Goal: Task Accomplishment & Management: Manage account settings

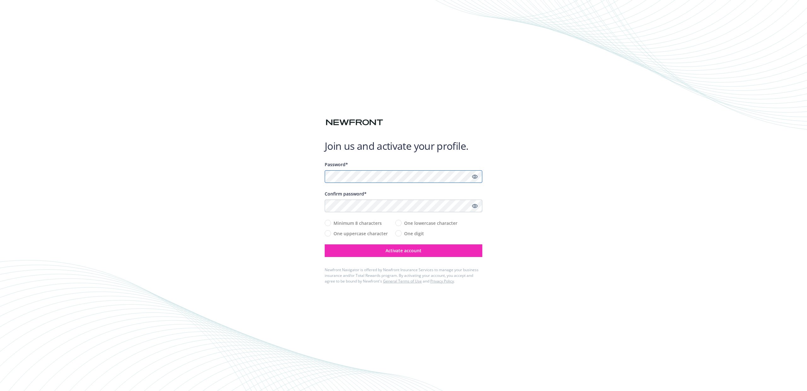
click at [466, 173] on body "Join us and activate your profile. Password* Confirm password* Minimum 8 charac…" at bounding box center [403, 195] width 807 height 391
click at [0, 390] on com-1password-button at bounding box center [0, 391] width 0 height 0
click at [428, 250] on button "Activate account" at bounding box center [404, 250] width 158 height 13
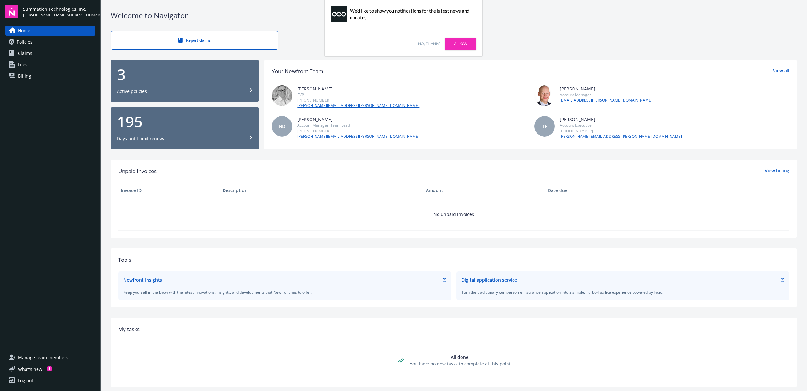
click at [421, 44] on link "No, thanks" at bounding box center [429, 44] width 22 height 6
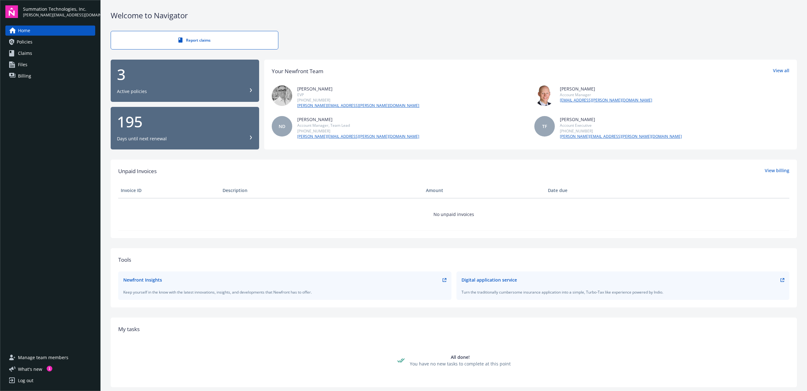
click at [35, 55] on link "Claims" at bounding box center [50, 53] width 90 height 10
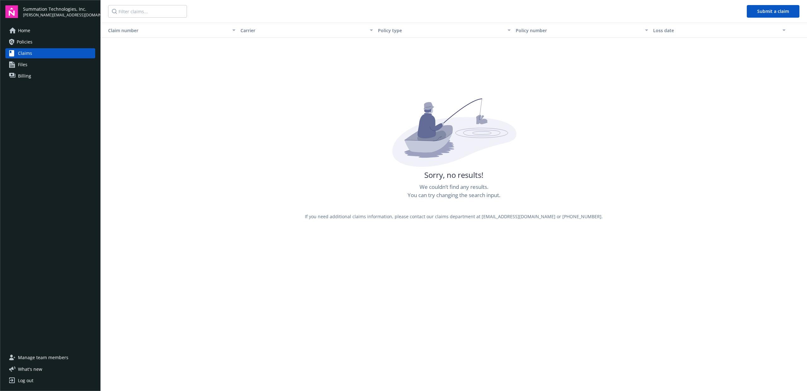
click at [36, 31] on link "Home" at bounding box center [50, 31] width 90 height 10
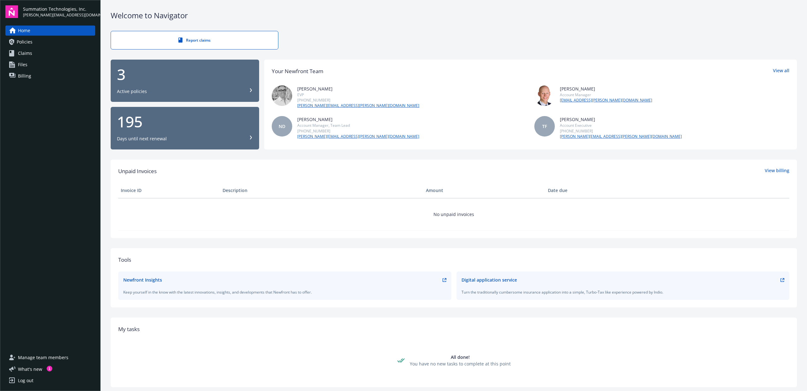
click at [372, 141] on div "Your Newfront Team View all Erik Stenson EVP (650) 241-3796 erik.stenson@newfro…" at bounding box center [530, 105] width 533 height 90
